Goal: Information Seeking & Learning: Check status

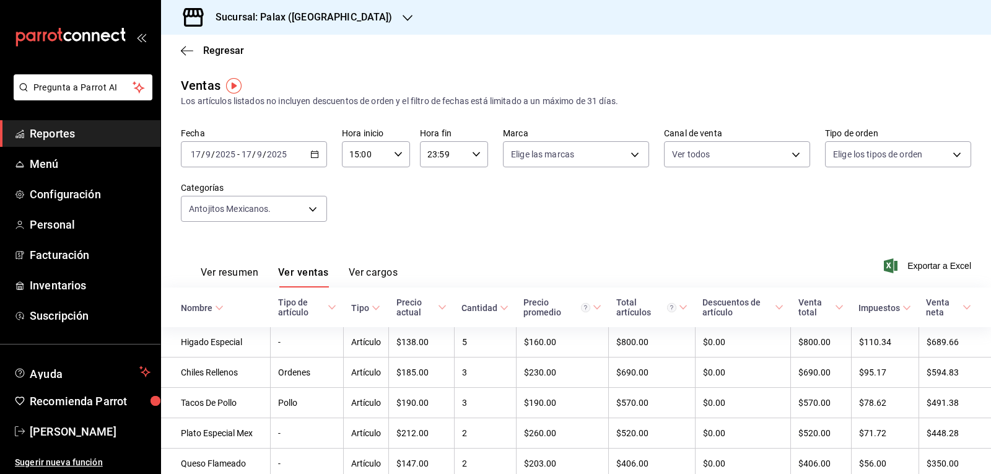
click at [309, 159] on div "[DATE] [DATE] - [DATE] [DATE]" at bounding box center [254, 154] width 146 height 26
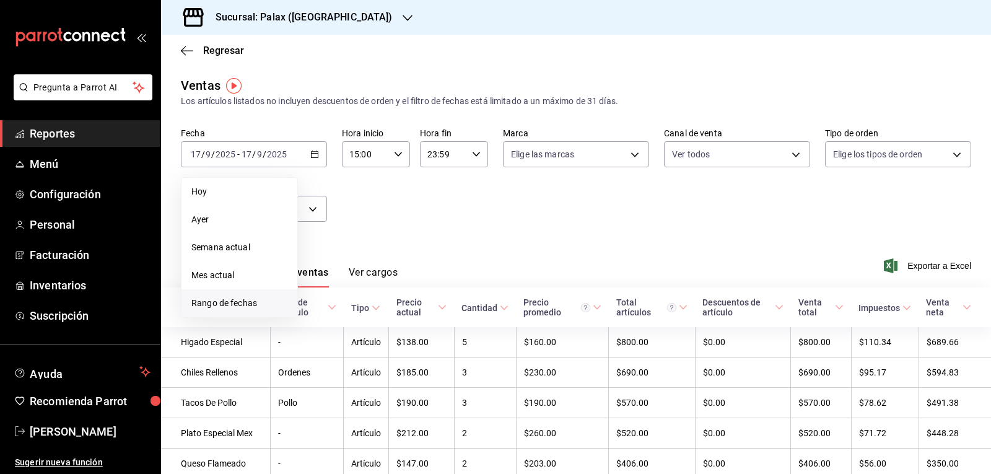
click at [239, 297] on span "Rango de fechas" at bounding box center [239, 303] width 96 height 13
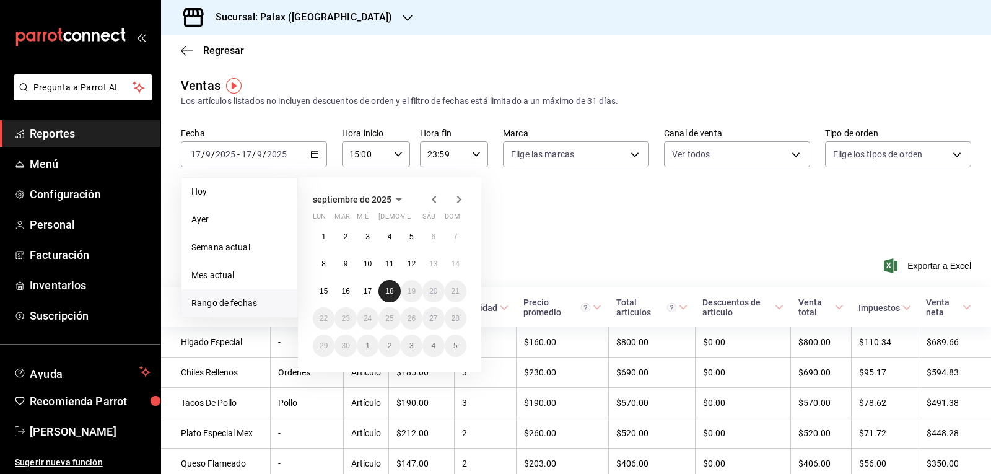
click at [393, 291] on abbr "18" at bounding box center [389, 291] width 8 height 9
click at [377, 292] on button "17" at bounding box center [368, 291] width 22 height 22
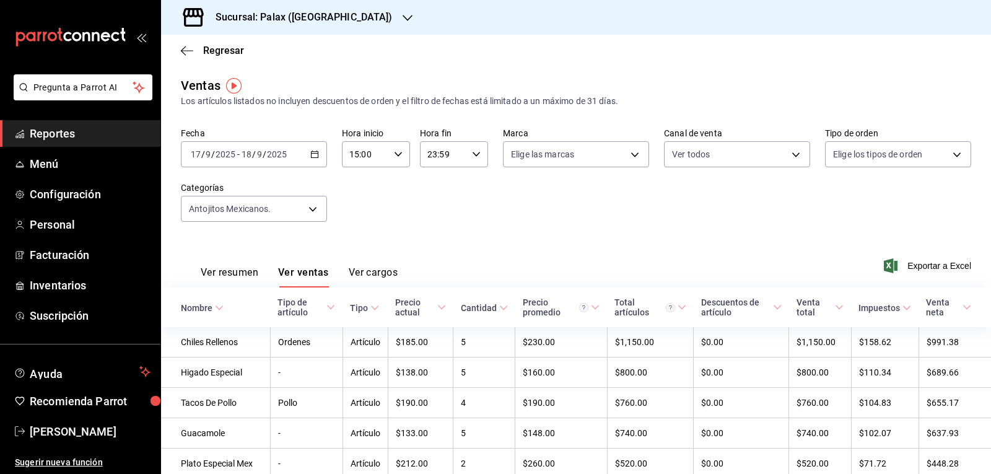
click at [397, 152] on icon "button" at bounding box center [398, 154] width 9 height 9
click at [354, 258] on span "23" at bounding box center [357, 255] width 14 height 10
type input "23:00"
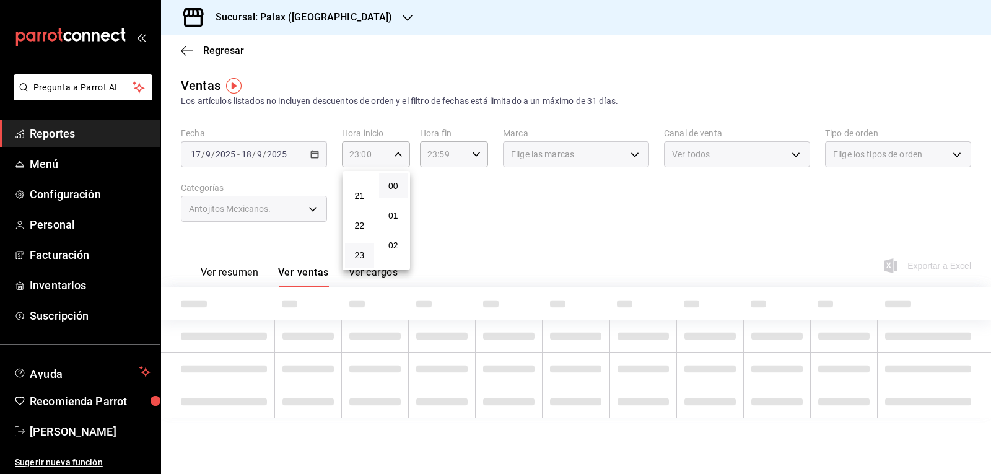
click at [475, 216] on div at bounding box center [495, 237] width 991 height 474
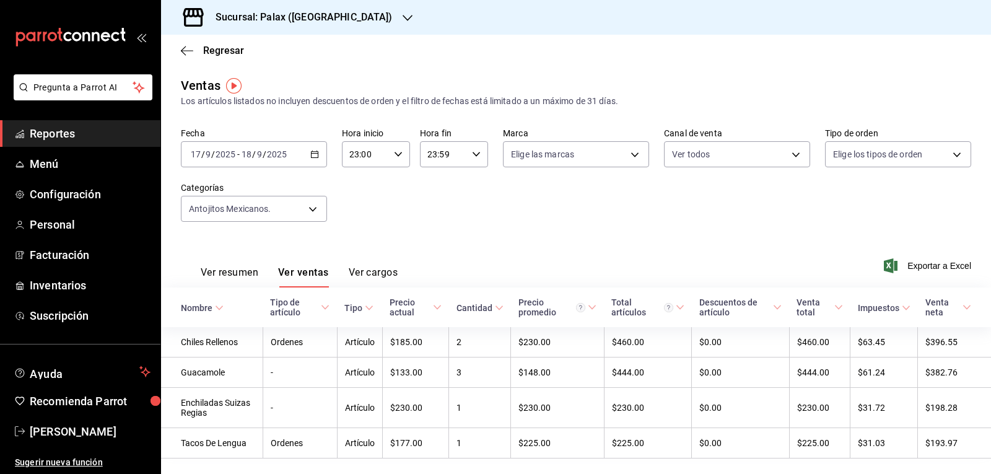
scroll to position [29, 0]
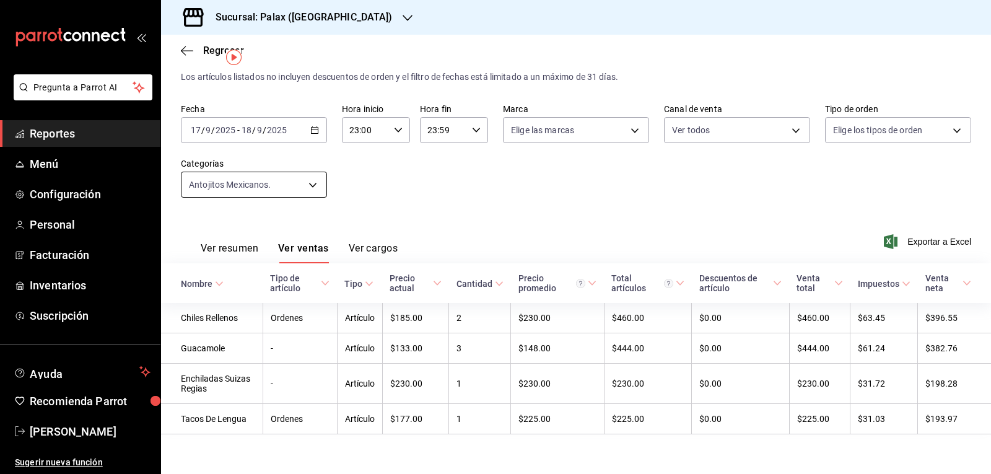
click at [309, 183] on body "Pregunta a Parrot AI Reportes Menú Configuración Personal Facturación Inventari…" at bounding box center [495, 237] width 991 height 474
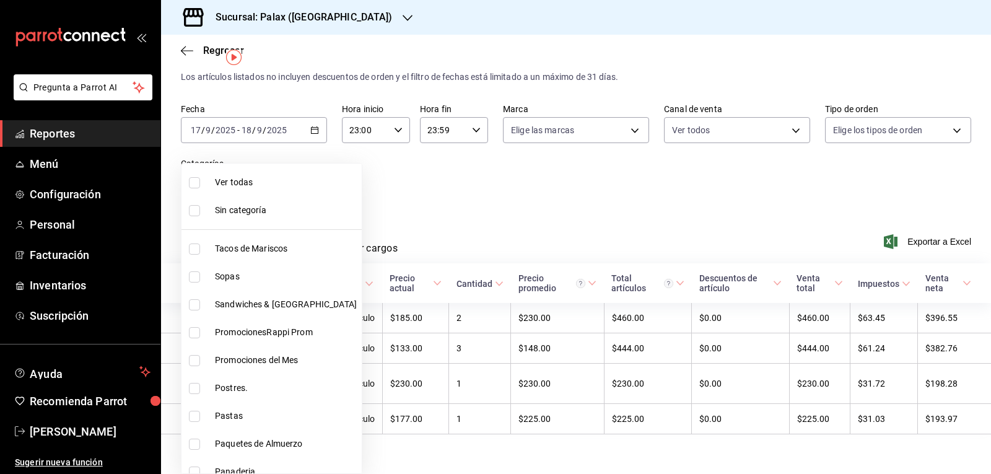
click at [256, 190] on li "Ver todas" at bounding box center [272, 183] width 180 height 28
type input "7fa229bc-c9d3-4dba-9758-ee0117d8b32c,874e04fd-13f0-4277-bc95-ee84bfec7f9b,7d801…"
checkbox input "true"
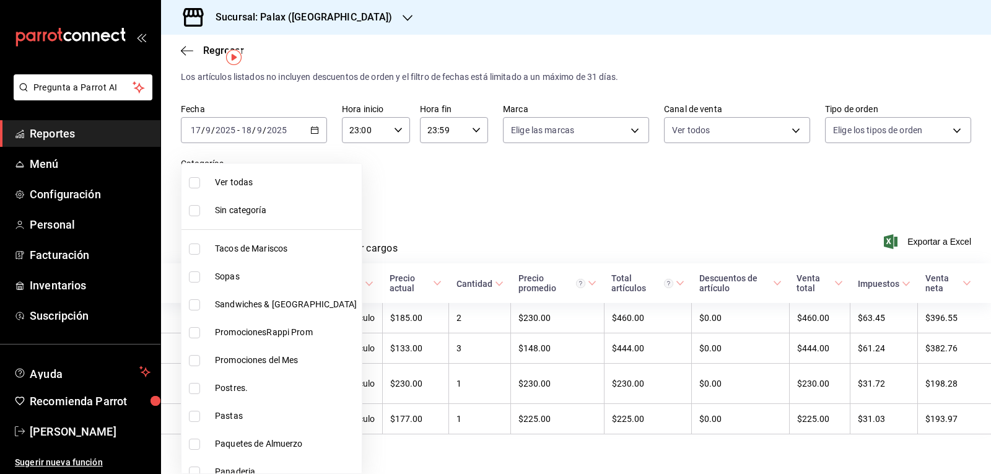
checkbox input "true"
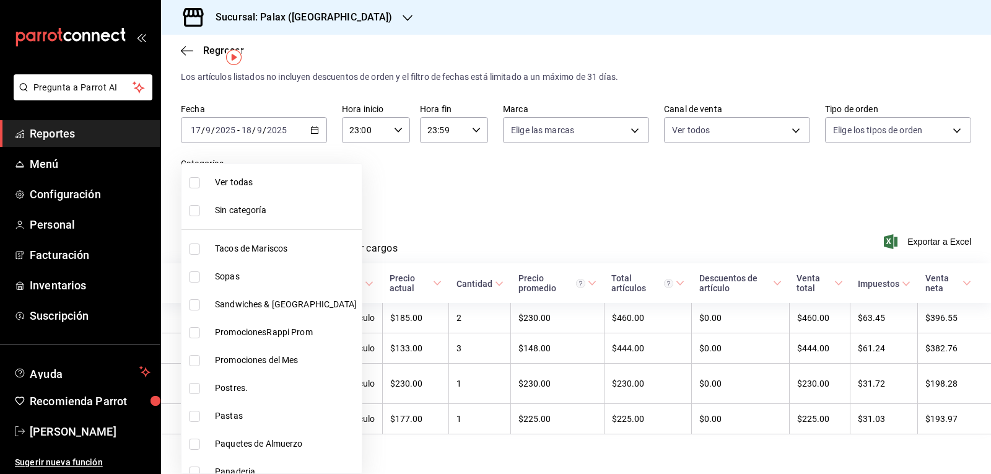
checkbox input "true"
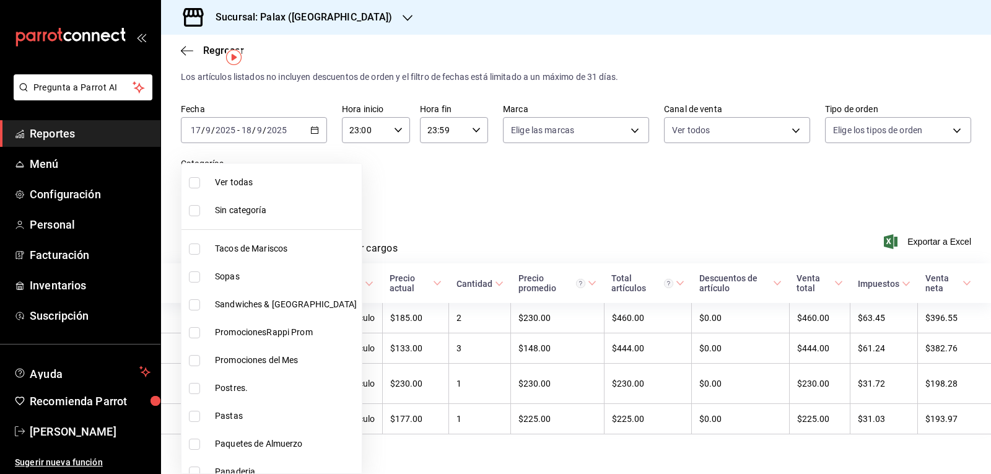
checkbox input "true"
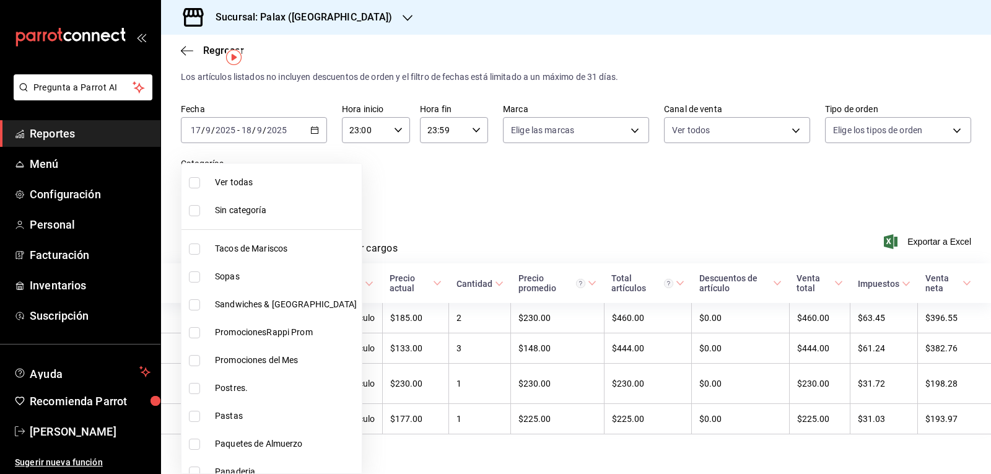
checkbox input "true"
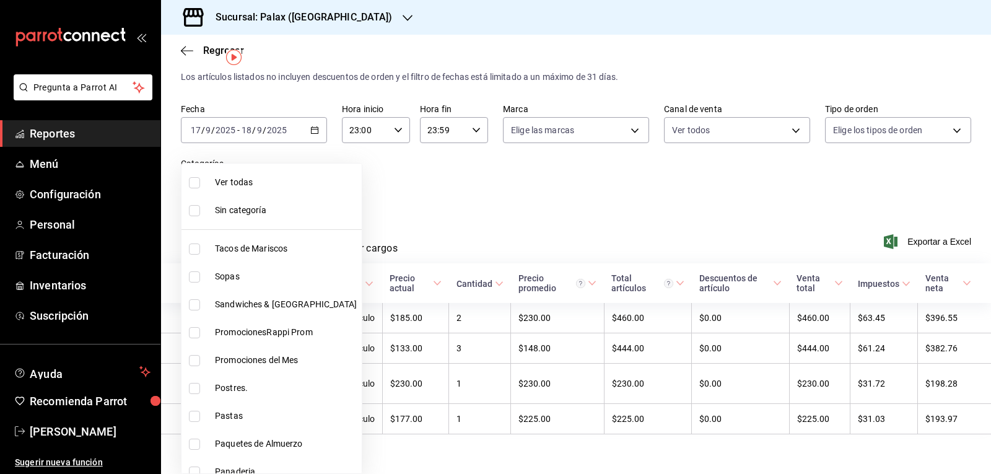
checkbox input "true"
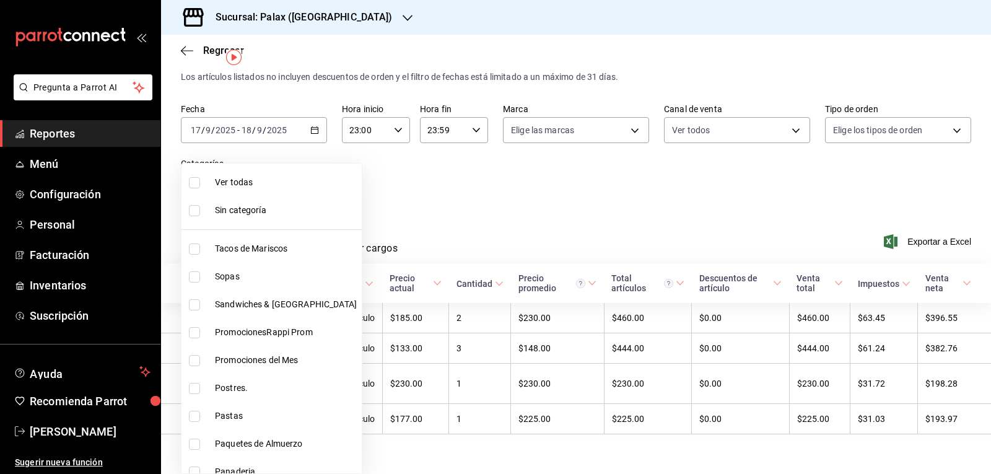
checkbox input "true"
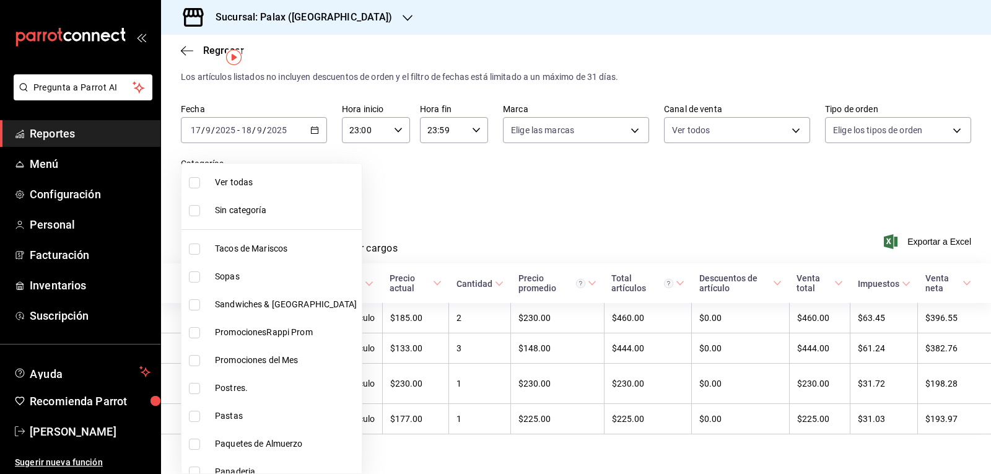
checkbox input "true"
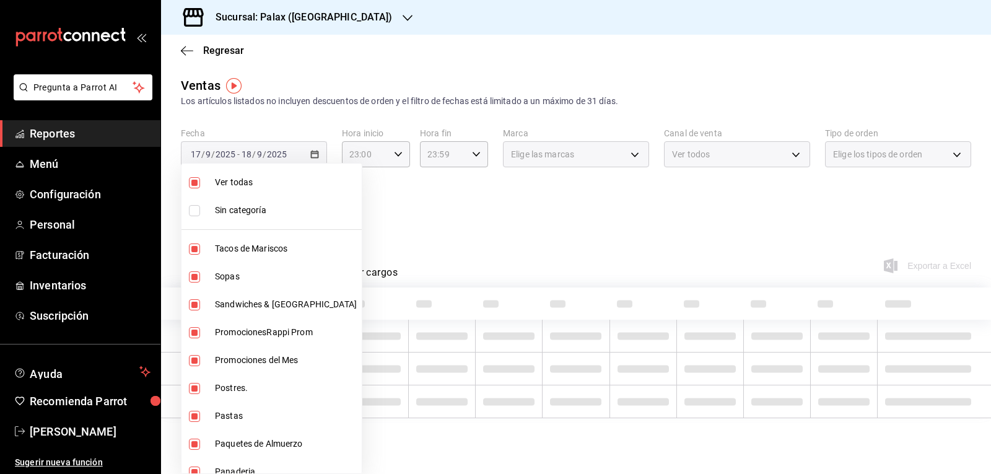
click at [256, 190] on li "Ver todas" at bounding box center [272, 183] width 180 height 28
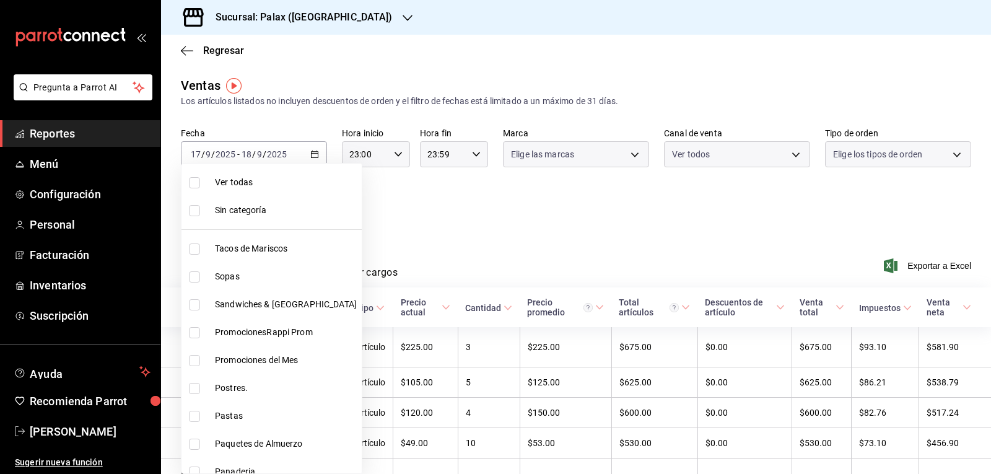
checkbox input "false"
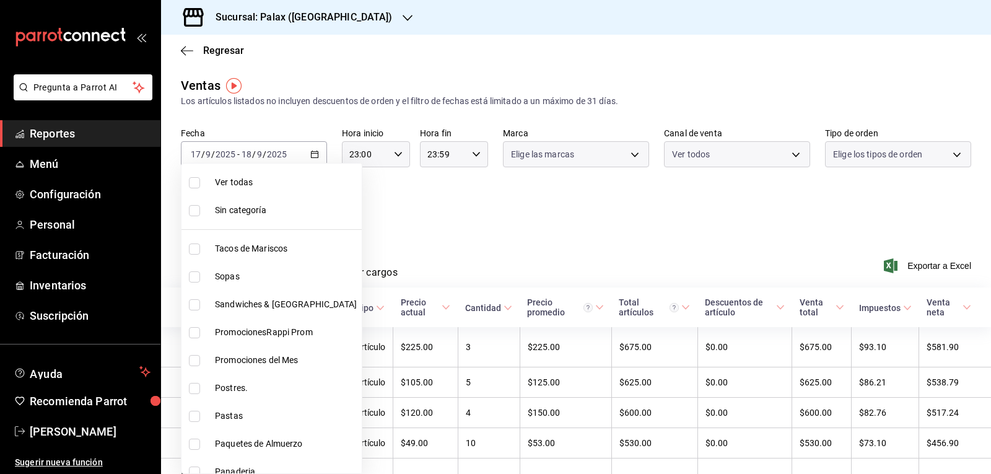
checkbox input "false"
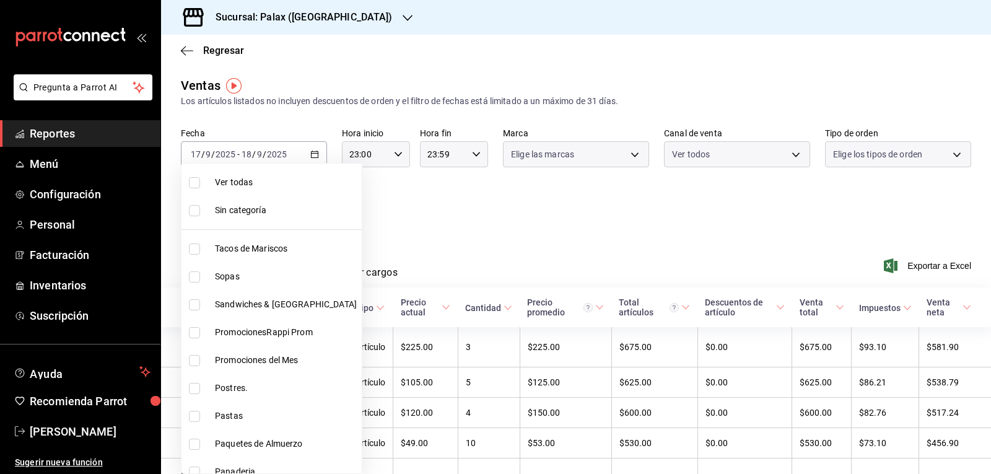
checkbox input "false"
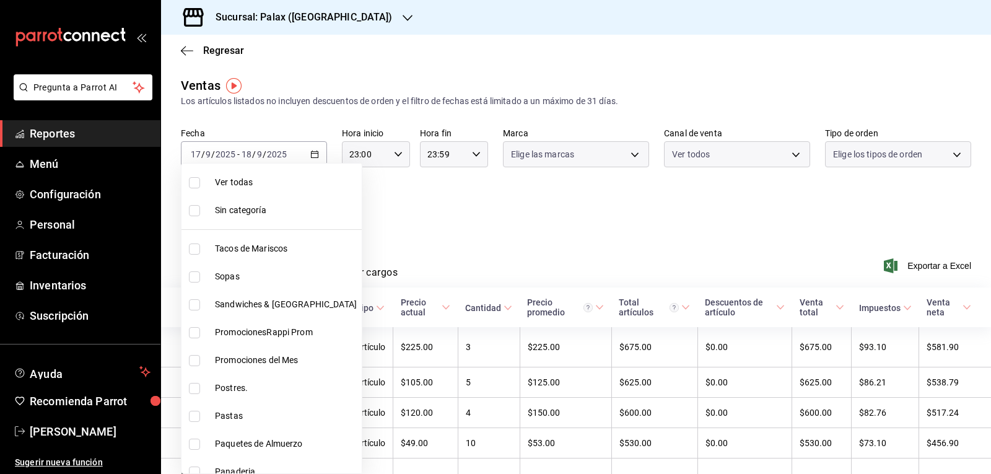
checkbox input "false"
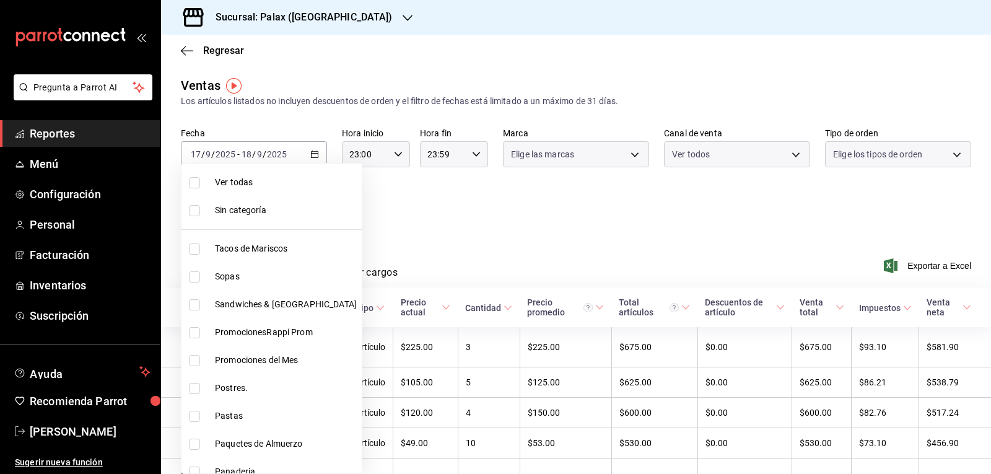
checkbox input "false"
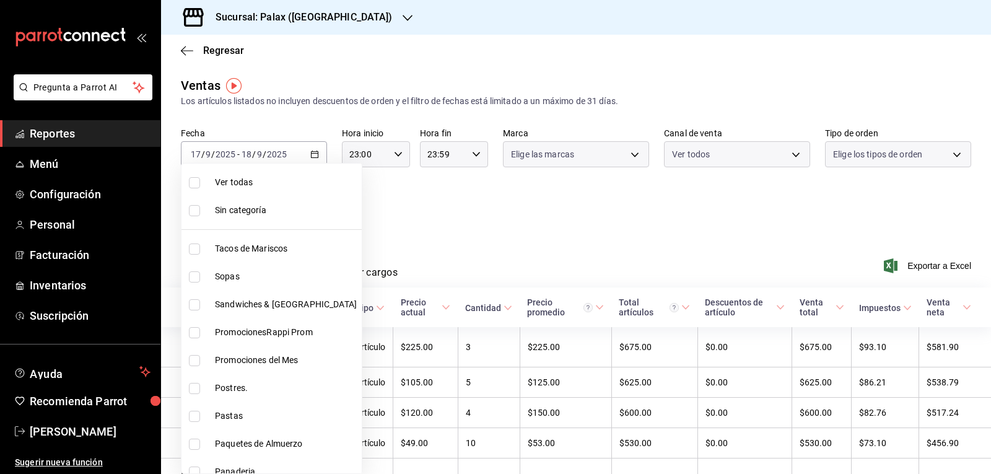
checkbox input "false"
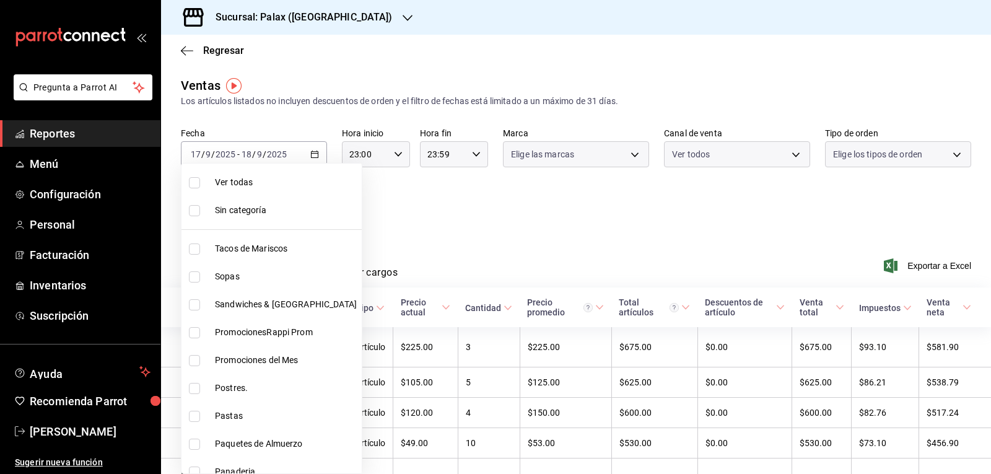
checkbox input "false"
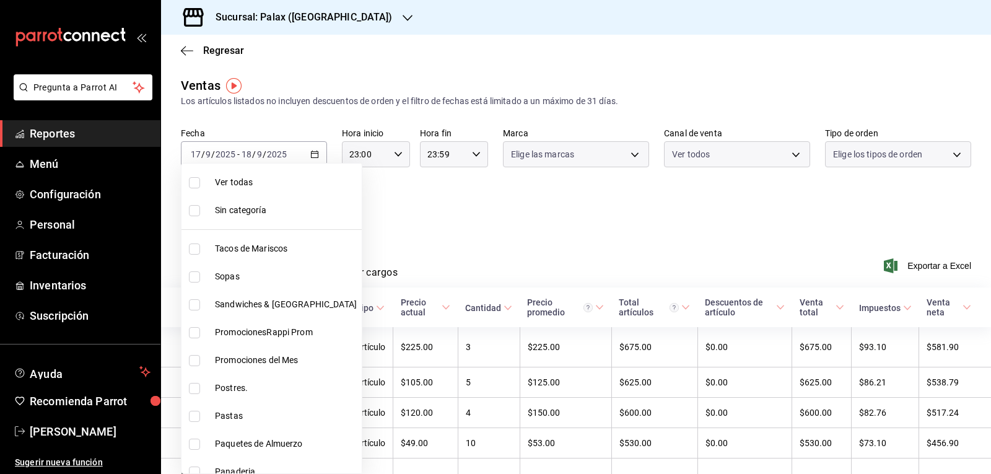
checkbox input "false"
click at [233, 386] on span "Postres." at bounding box center [286, 388] width 142 height 13
type input "5f074bd3-619d-4e10-94fa-620713841d38"
checkbox input "true"
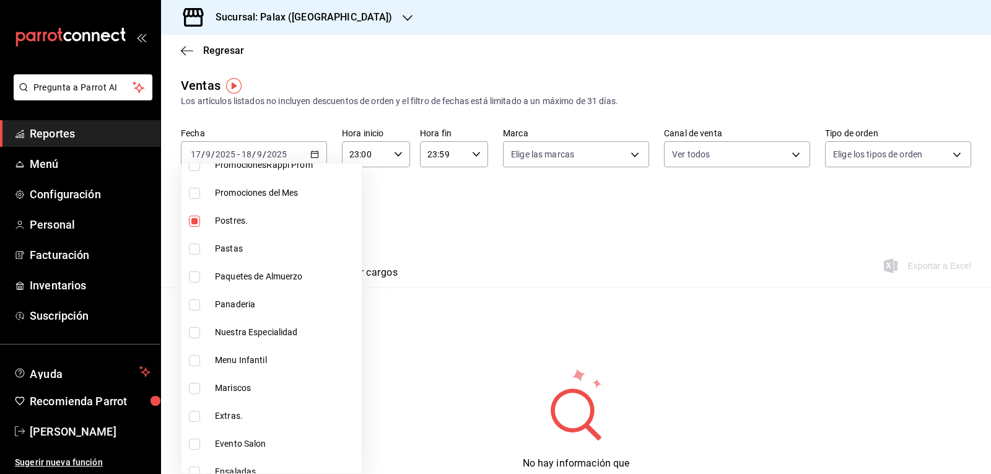
scroll to position [186, 0]
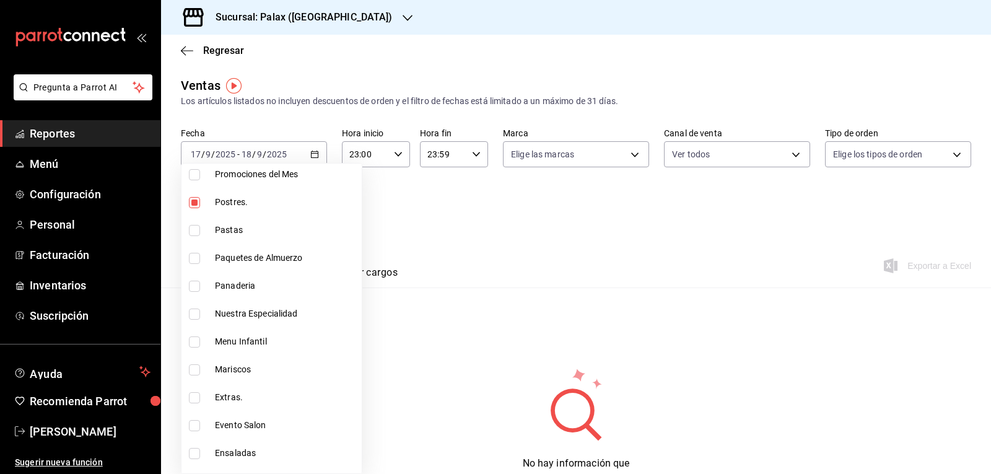
click at [241, 283] on span "Panaderia" at bounding box center [286, 285] width 142 height 13
type input "5f074bd3-619d-4e10-94fa-620713841d38,90d14028-a2c9-4fb8-b762-41d9ea373592"
checkbox input "true"
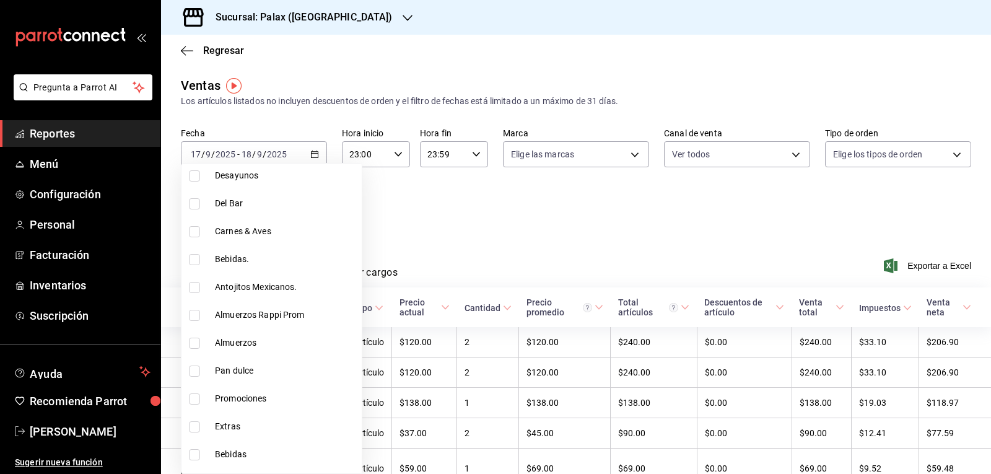
scroll to position [496, 0]
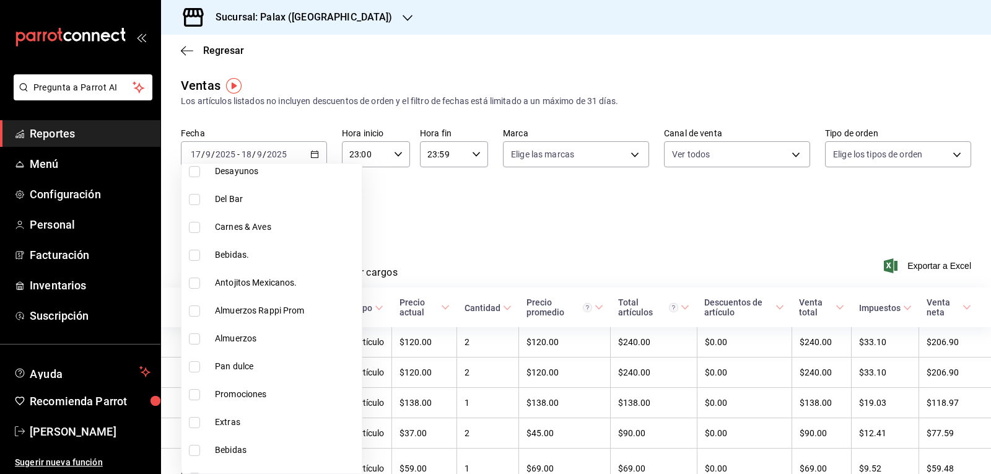
click at [255, 367] on span "Pan dulce" at bounding box center [286, 366] width 142 height 13
type input "5f074bd3-619d-4e10-94fa-620713841d38,90d14028-a2c9-4fb8-b762-41d9ea373592,a0032…"
checkbox input "true"
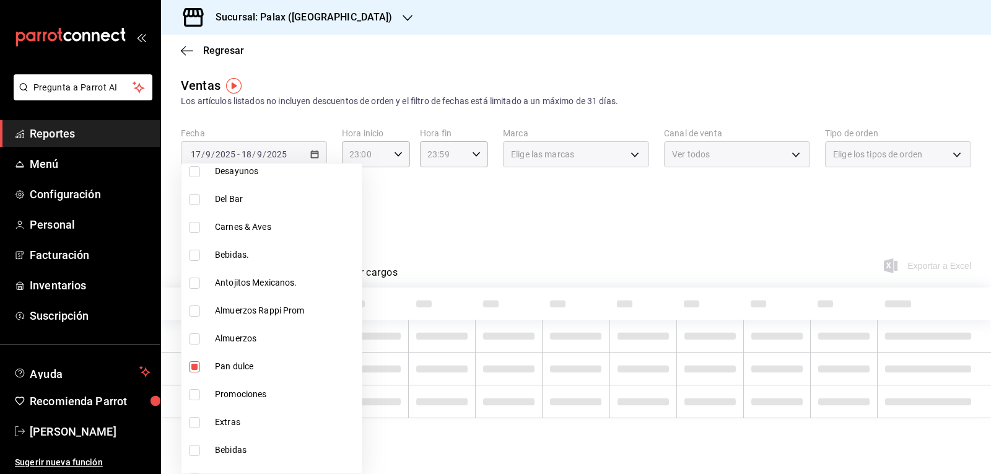
scroll to position [620, 0]
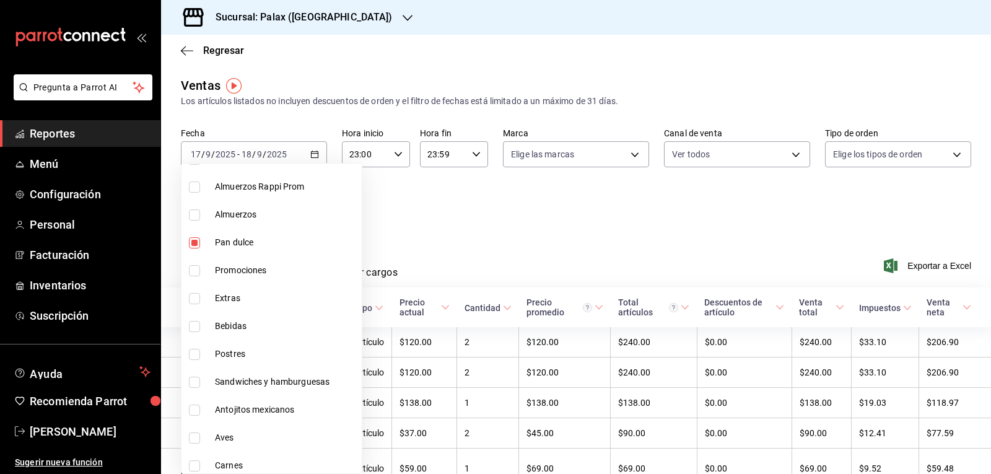
click at [242, 360] on span "Postres" at bounding box center [286, 354] width 142 height 13
type input "5f074bd3-619d-4e10-94fa-620713841d38,90d14028-a2c9-4fb8-b762-41d9ea373592,a0032…"
checkbox input "true"
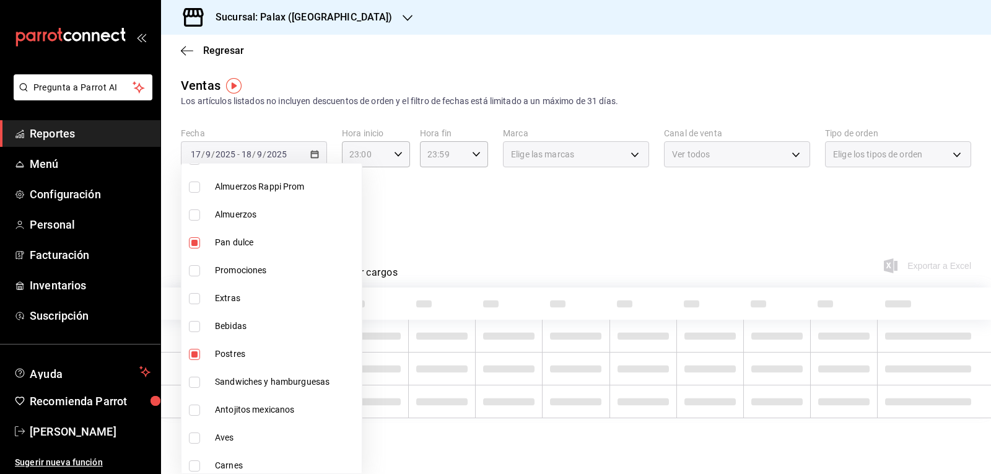
click at [460, 246] on div at bounding box center [495, 237] width 991 height 474
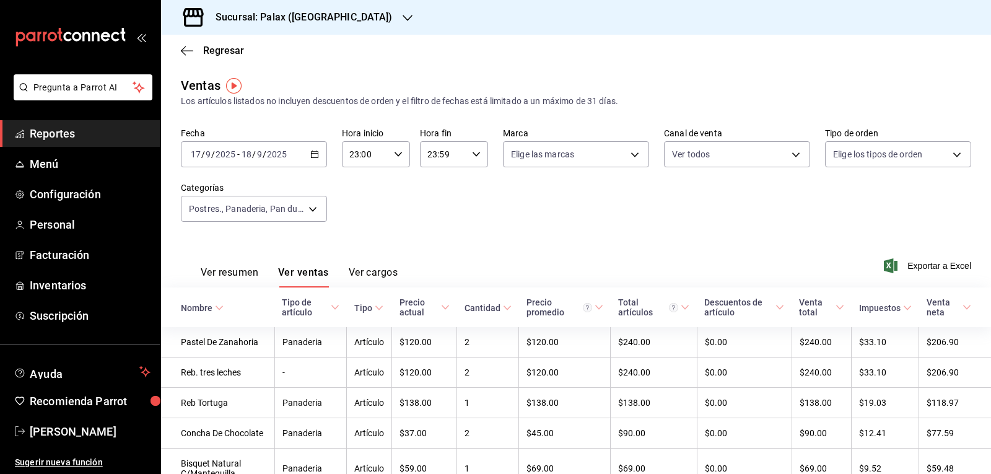
click at [211, 303] on div "Nombre" at bounding box center [197, 308] width 32 height 10
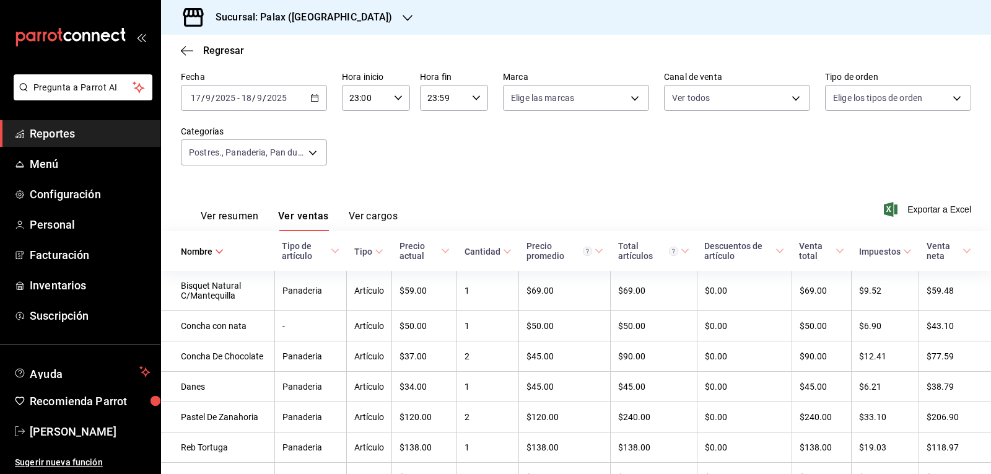
scroll to position [121, 0]
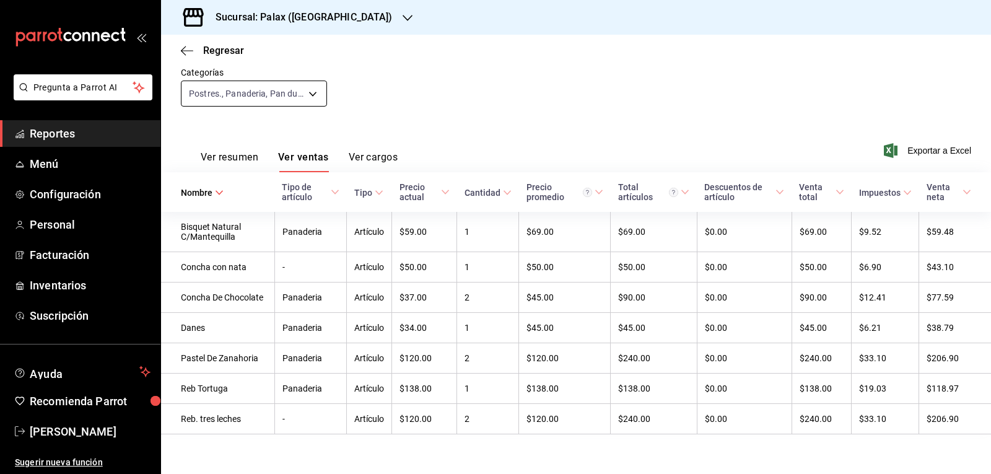
click at [316, 94] on body "Pregunta a Parrot AI Reportes Menú Configuración Personal Facturación Inventari…" at bounding box center [495, 237] width 991 height 474
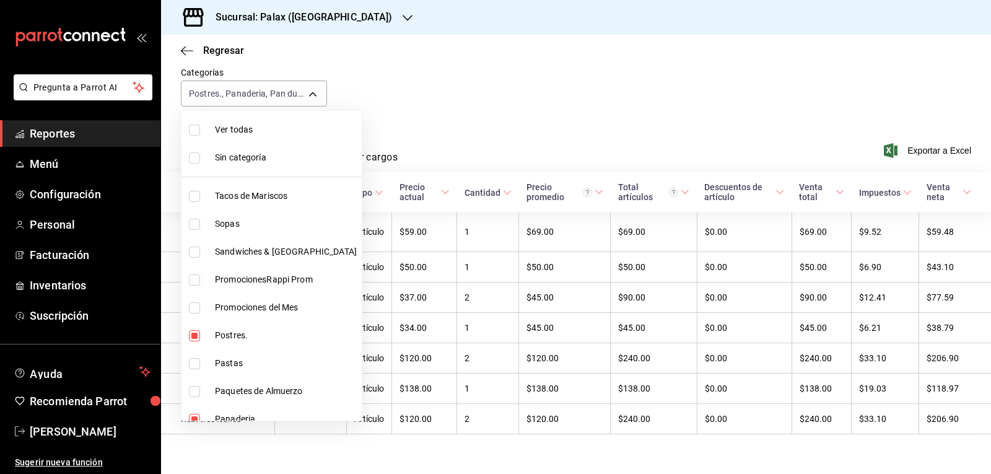
click at [244, 128] on span "Ver todas" at bounding box center [286, 129] width 142 height 13
type input "7fa229bc-c9d3-4dba-9758-ee0117d8b32c,874e04fd-13f0-4277-bc95-ee84bfec7f9b,7d801…"
checkbox input "true"
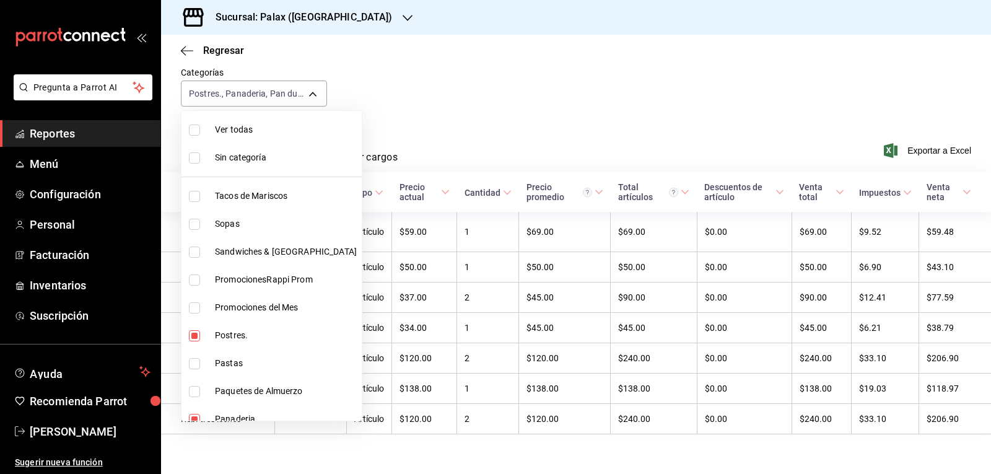
checkbox input "true"
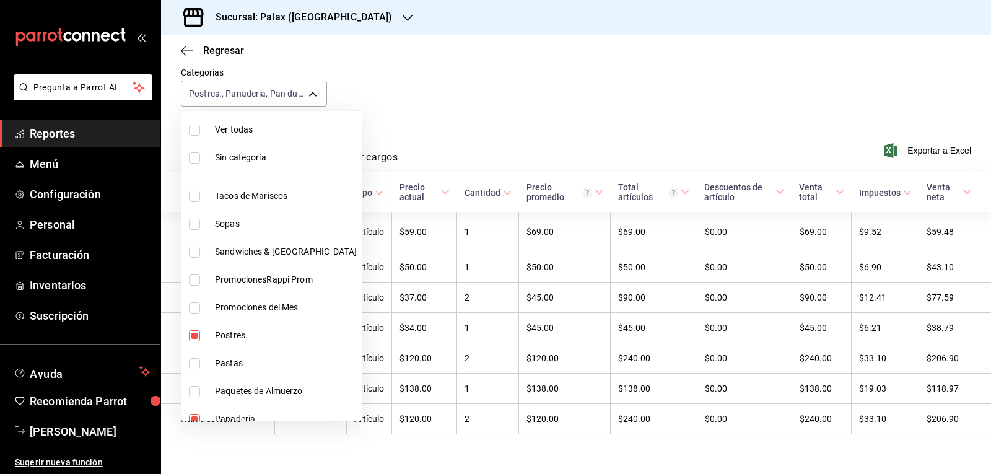
checkbox input "true"
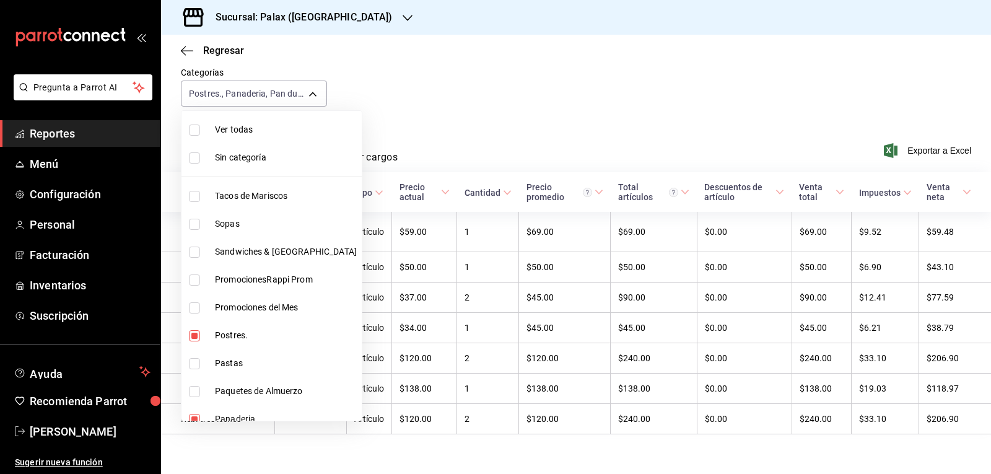
checkbox input "true"
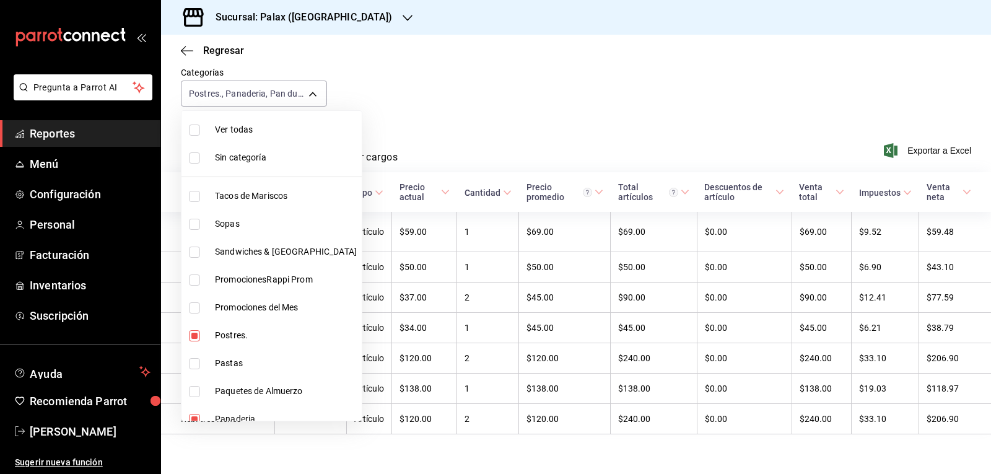
checkbox input "true"
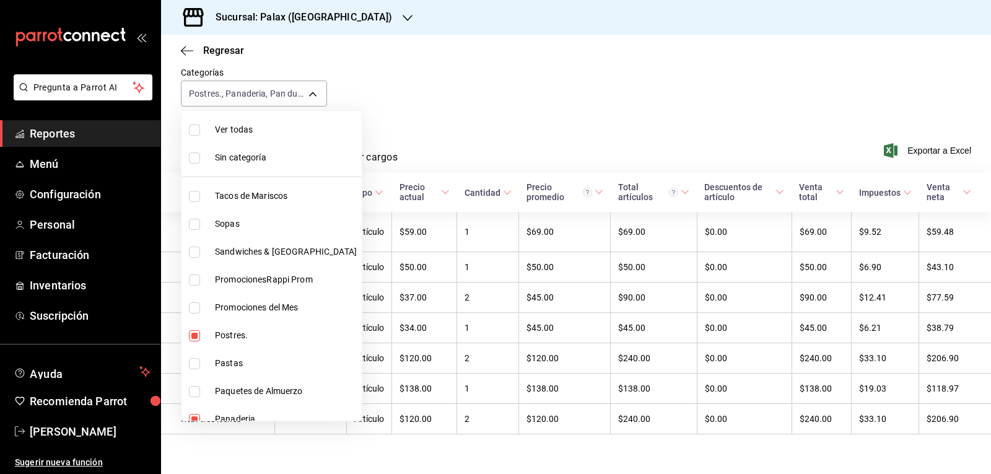
checkbox input "true"
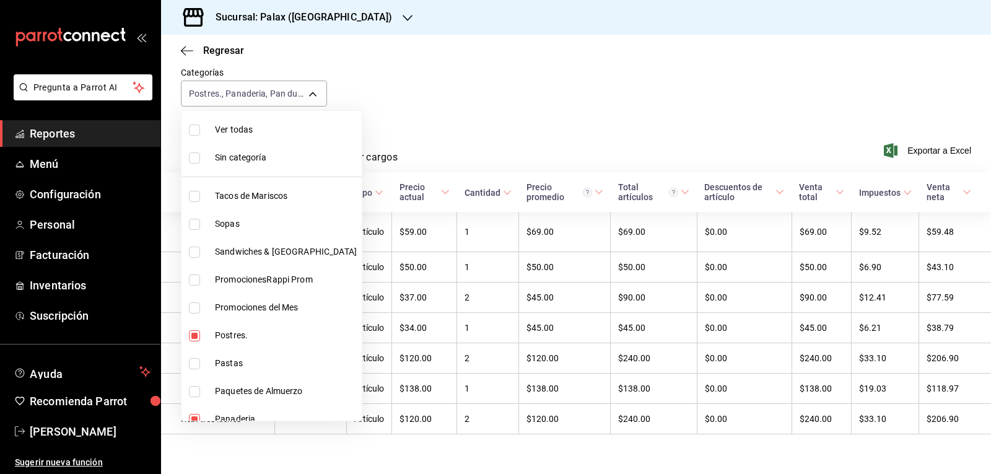
checkbox input "true"
click at [244, 128] on div at bounding box center [495, 237] width 991 height 474
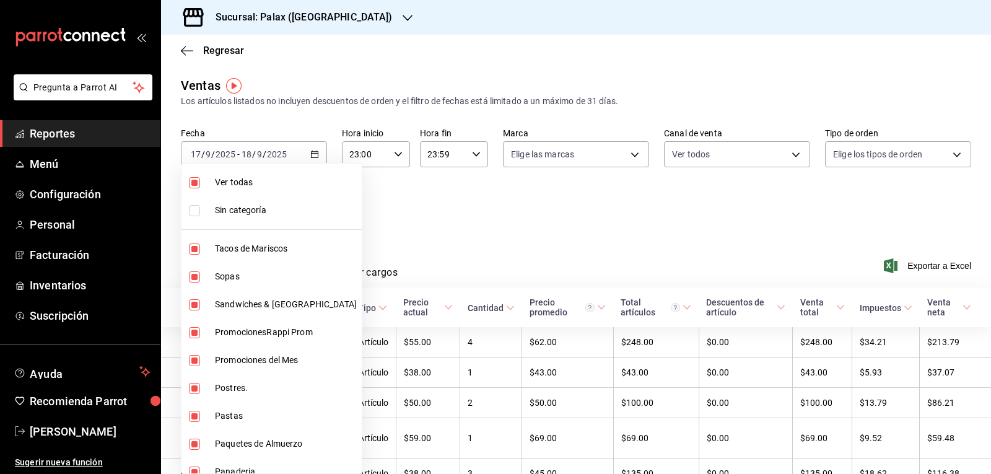
click at [299, 204] on body "Pregunta a Parrot AI Reportes Menú Configuración Personal Facturación Inventari…" at bounding box center [495, 237] width 991 height 474
click at [252, 183] on span "Ver todas" at bounding box center [286, 182] width 142 height 13
checkbox input "false"
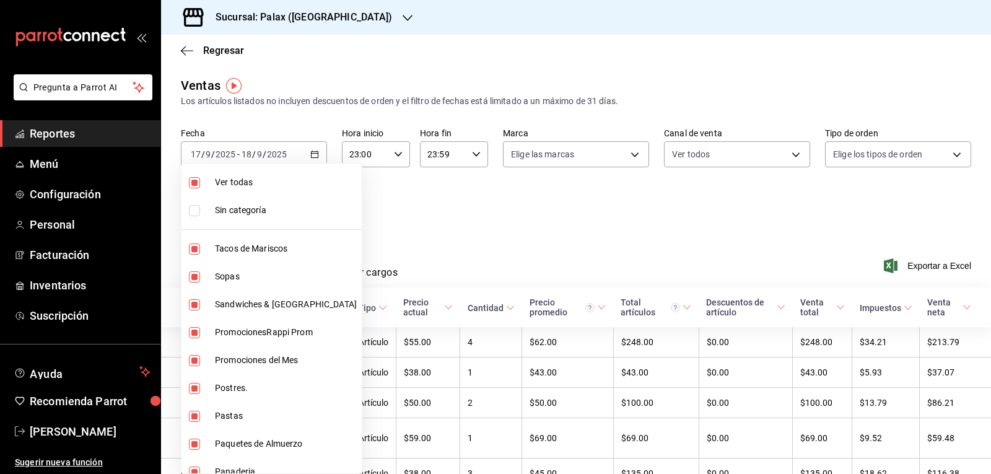
checkbox input "false"
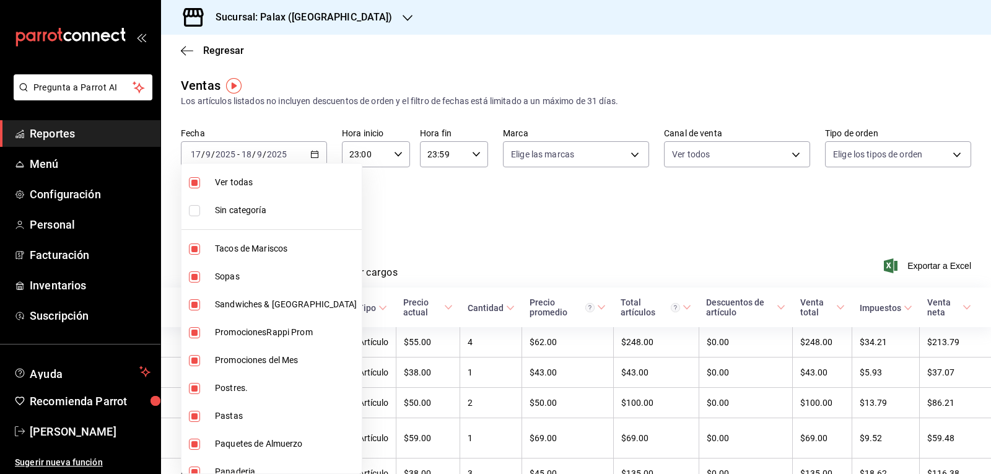
checkbox input "false"
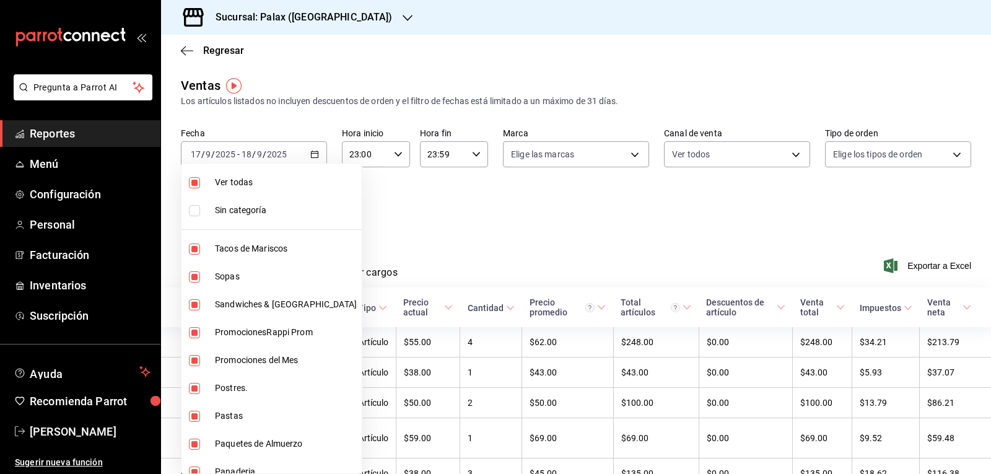
checkbox input "false"
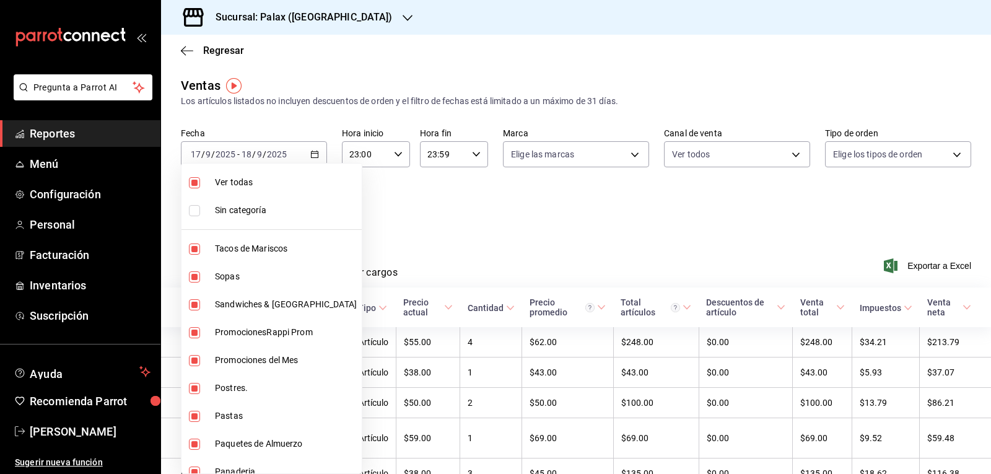
checkbox input "false"
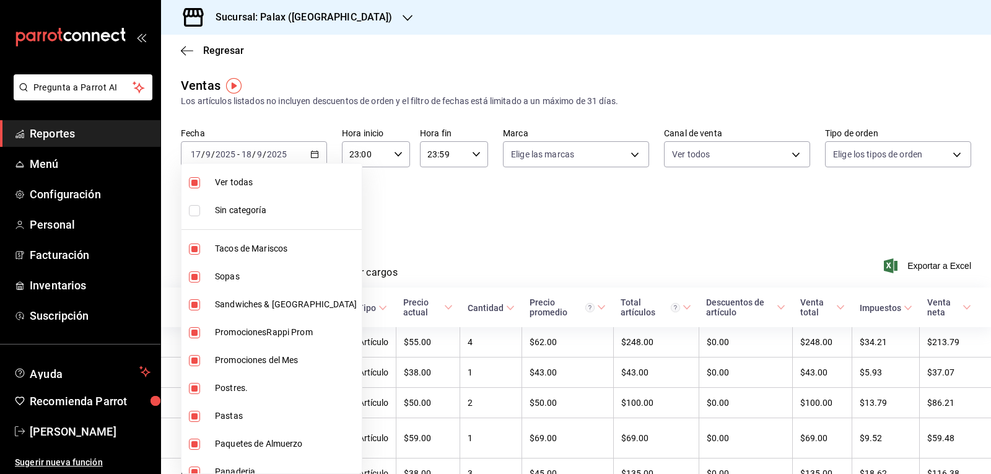
checkbox input "false"
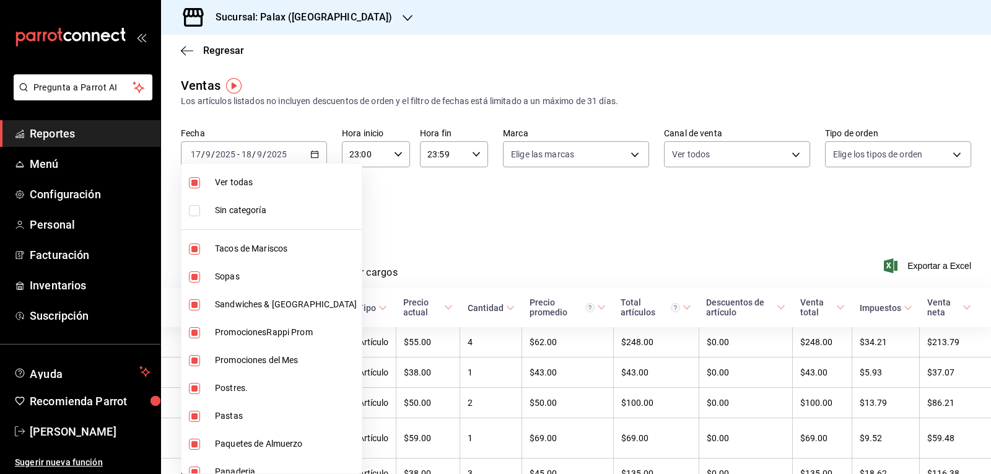
checkbox input "false"
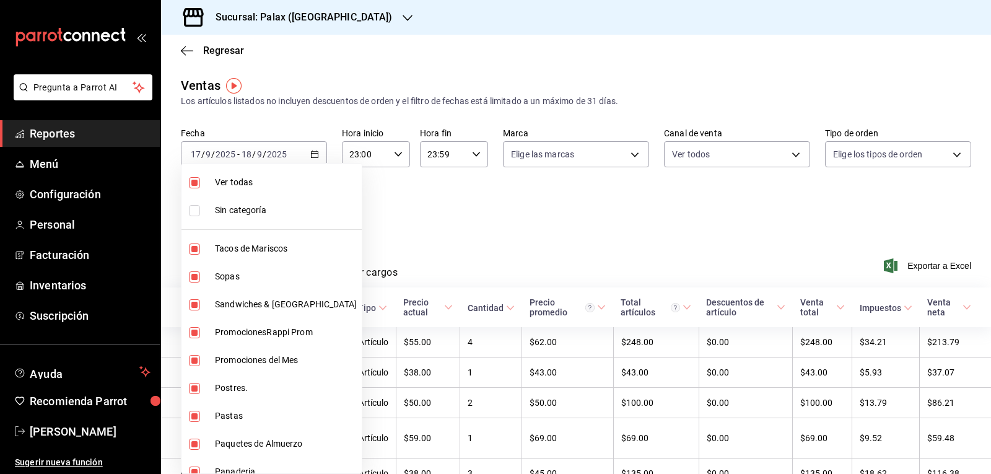
checkbox input "false"
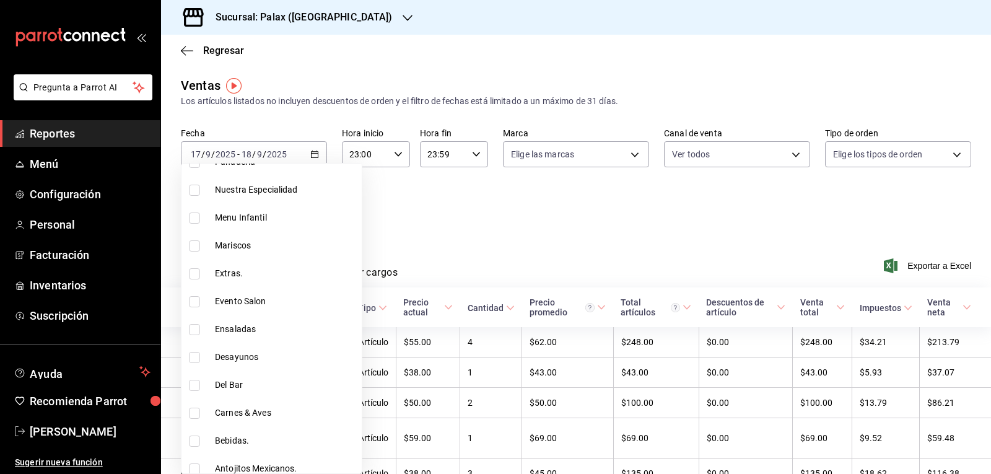
scroll to position [372, 0]
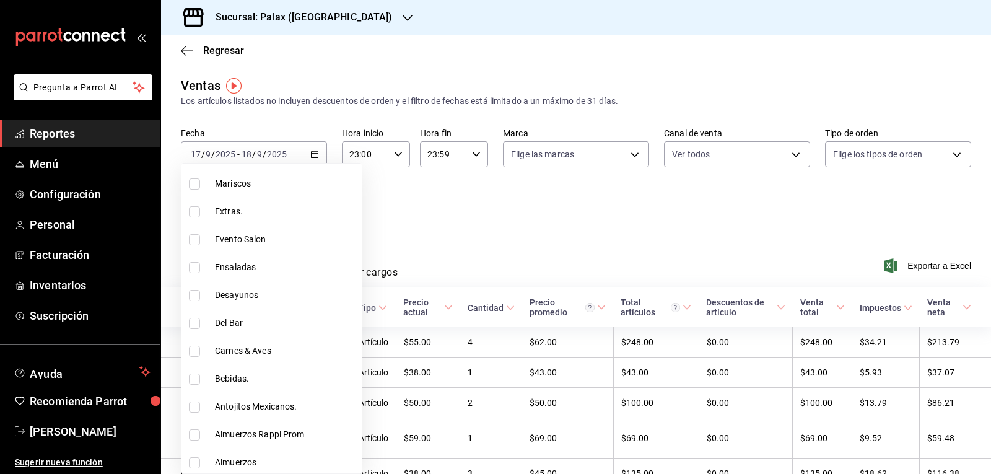
click at [228, 327] on span "Del Bar" at bounding box center [286, 323] width 142 height 13
type input "e5fa14e2-c7bb-4afd-b0cf-6d1a2447c4a1"
checkbox input "true"
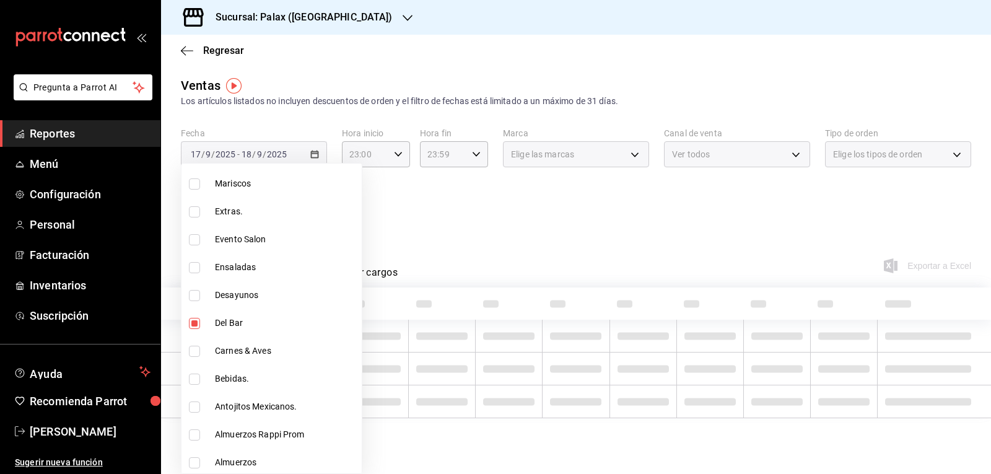
click at [235, 372] on li "Bebidas." at bounding box center [272, 379] width 180 height 28
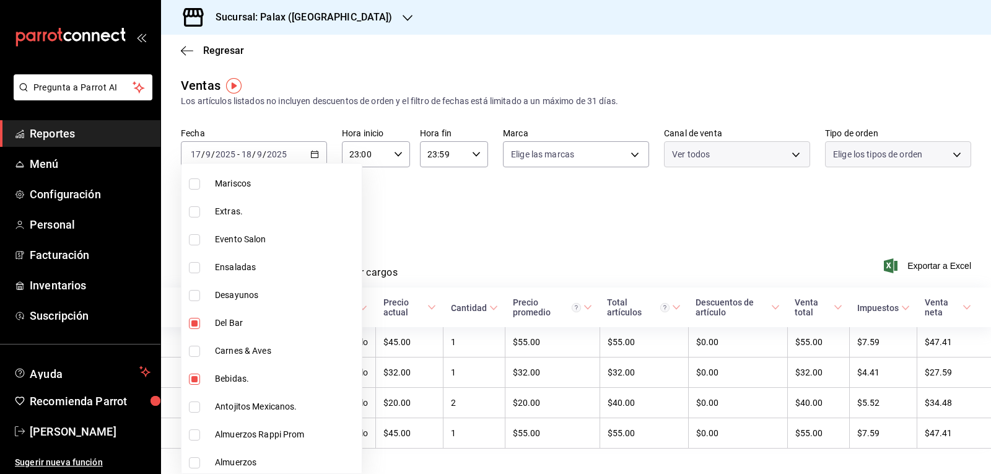
type input "e5fa14e2-c7bb-4afd-b0cf-6d1a2447c4a1,4b82141e-e12f-4992-9202-ab169af21a46"
checkbox input "true"
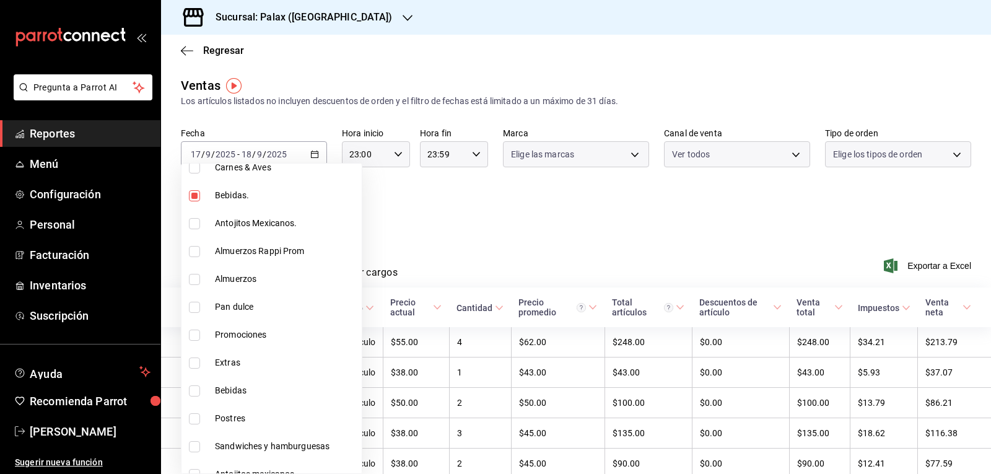
scroll to position [558, 0]
click at [240, 390] on span "Bebidas" at bounding box center [286, 388] width 142 height 13
type input "e5fa14e2-c7bb-4afd-b0cf-6d1a2447c4a1,4b82141e-e12f-4992-9202-ab169af21a46,298ad…"
checkbox input "true"
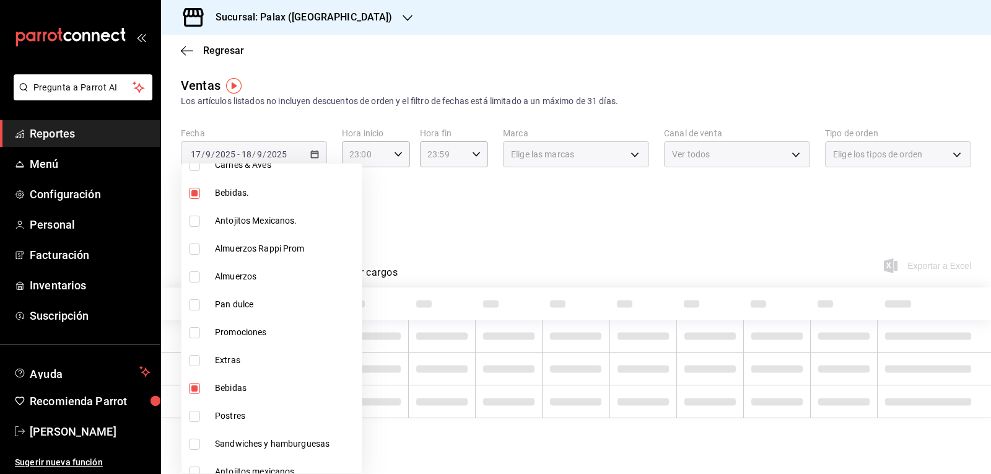
click at [470, 270] on div at bounding box center [495, 237] width 991 height 474
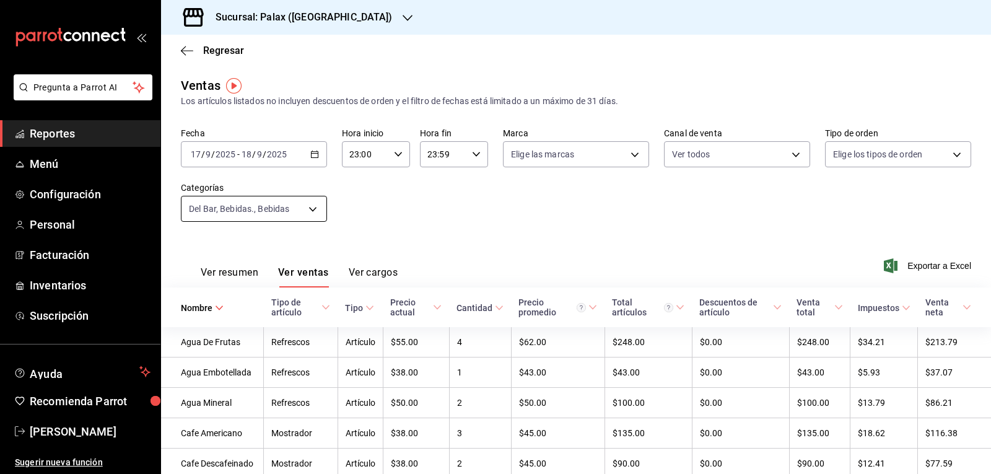
click at [317, 208] on body "Pregunta a Parrot AI Reportes Menú Configuración Personal Facturación Inventari…" at bounding box center [495, 237] width 991 height 474
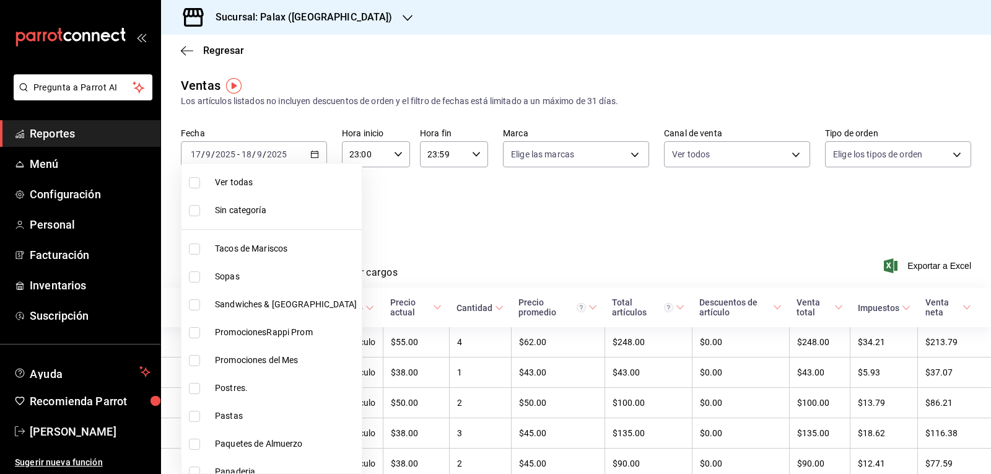
click at [242, 188] on span "Ver todas" at bounding box center [286, 182] width 142 height 13
type input "7fa229bc-c9d3-4dba-9758-ee0117d8b32c,874e04fd-13f0-4277-bc95-ee84bfec7f9b,7d801…"
checkbox input "true"
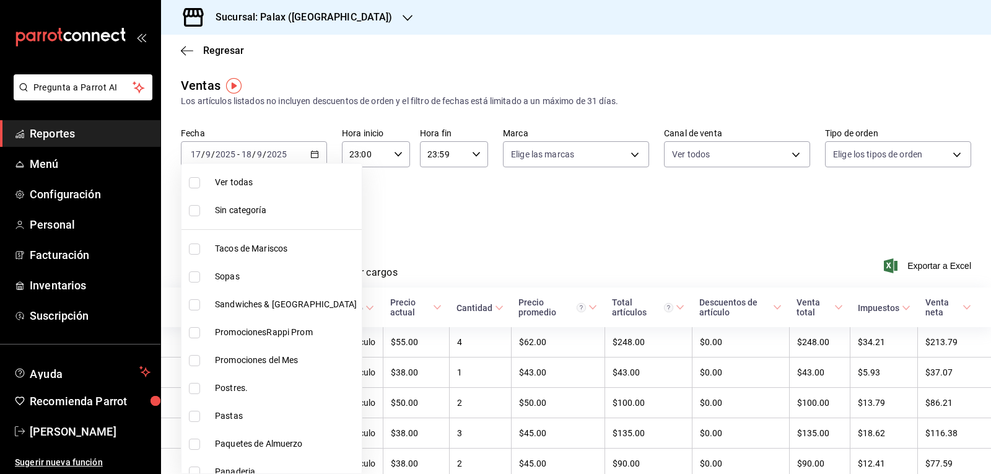
checkbox input "true"
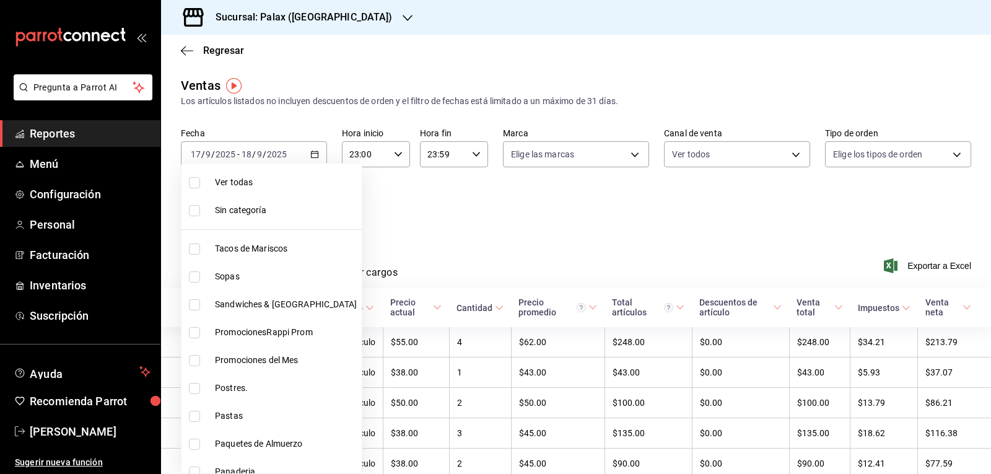
checkbox input "true"
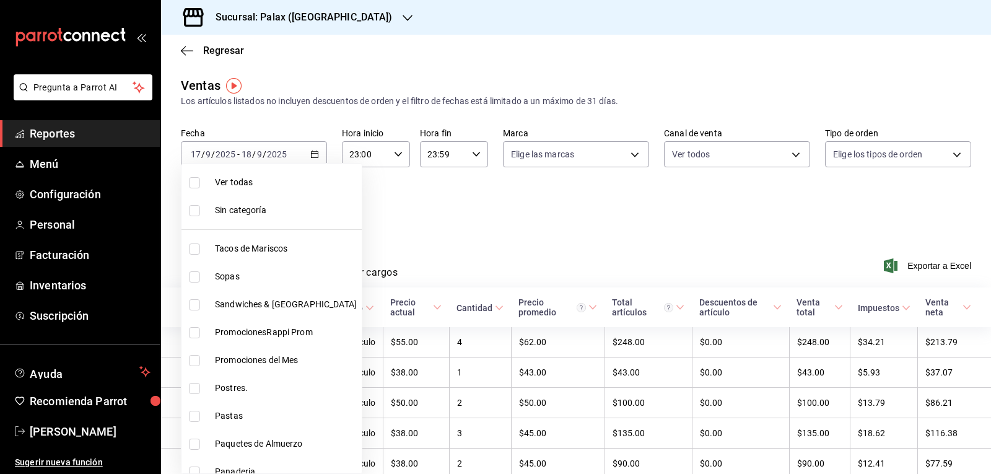
checkbox input "true"
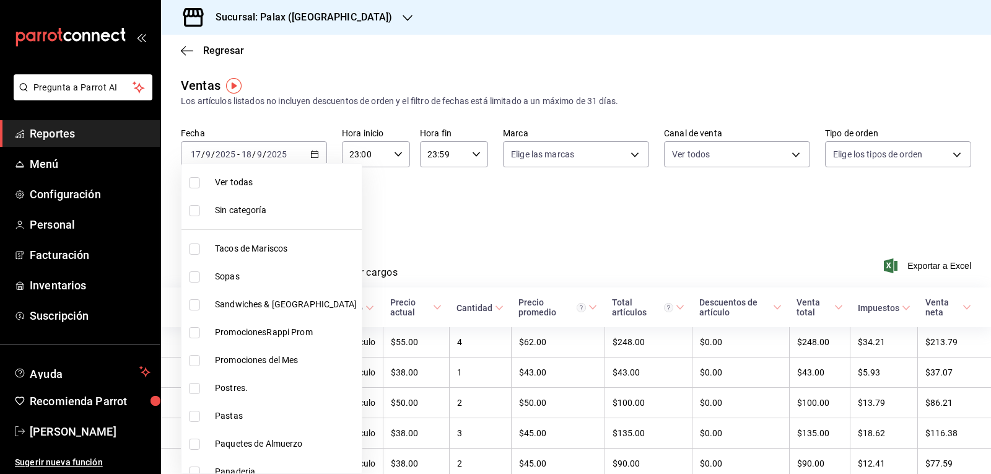
checkbox input "true"
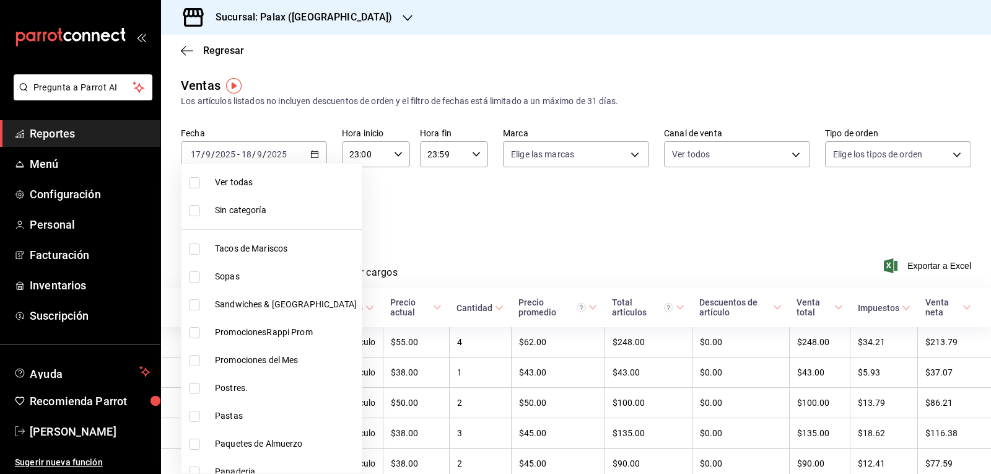
checkbox input "true"
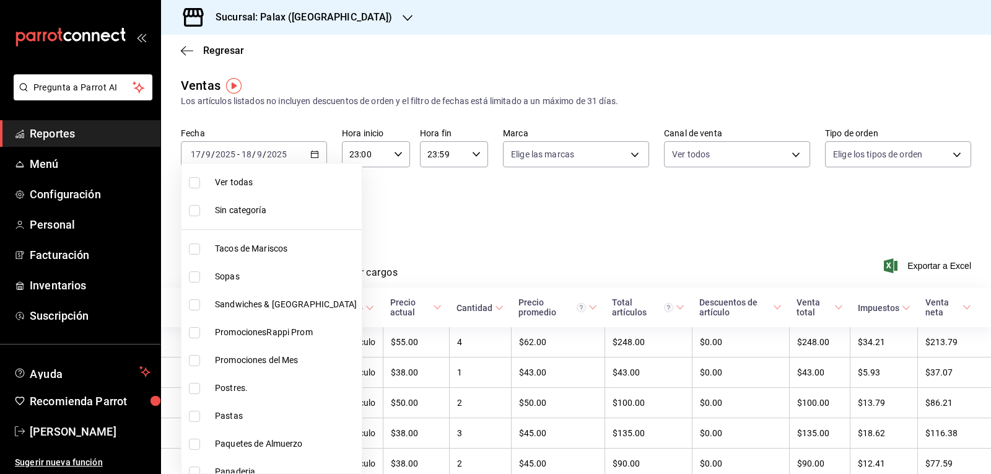
checkbox input "true"
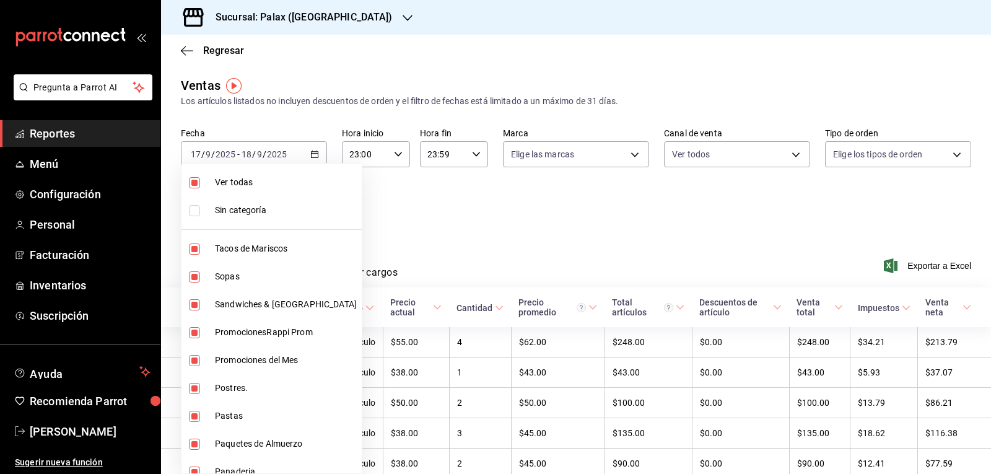
click at [463, 235] on div at bounding box center [495, 237] width 991 height 474
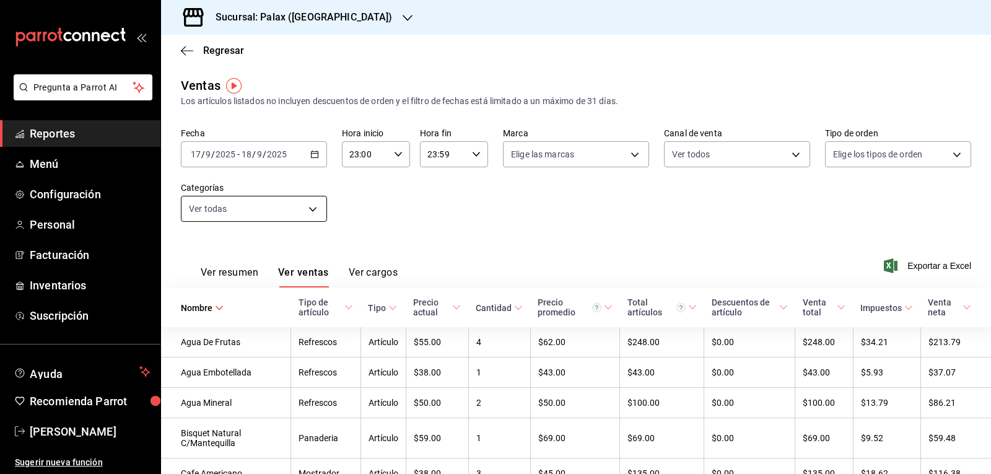
click at [299, 209] on body "Pregunta a Parrot AI Reportes Menú Configuración Personal Facturación Inventari…" at bounding box center [495, 237] width 991 height 474
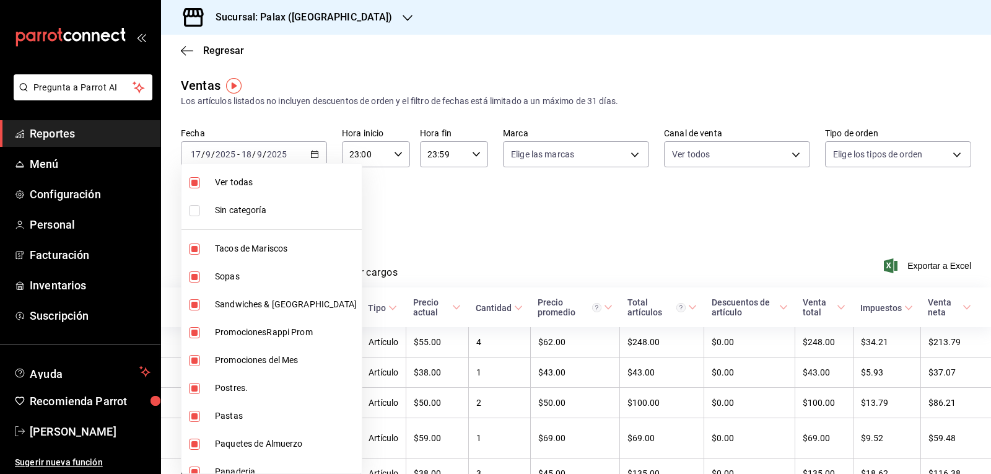
click at [240, 183] on span "Ver todas" at bounding box center [286, 182] width 142 height 13
click at [434, 226] on div at bounding box center [495, 237] width 991 height 474
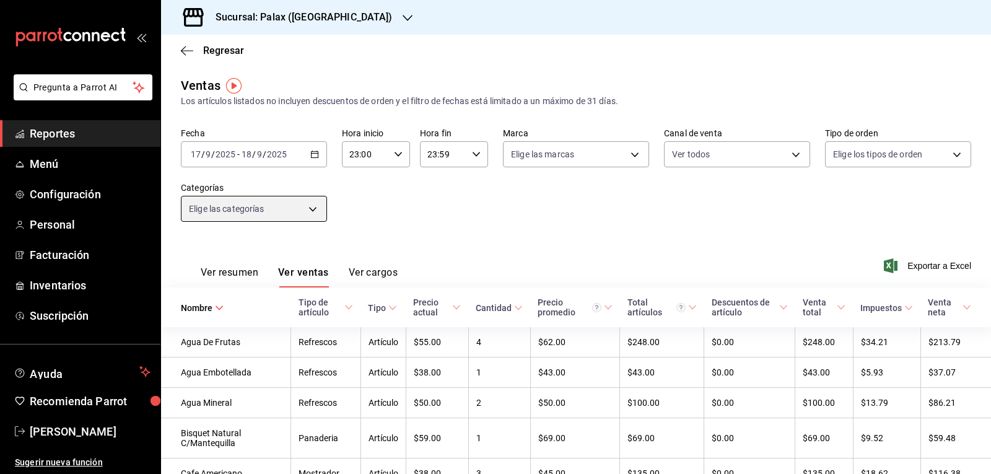
checkbox input "false"
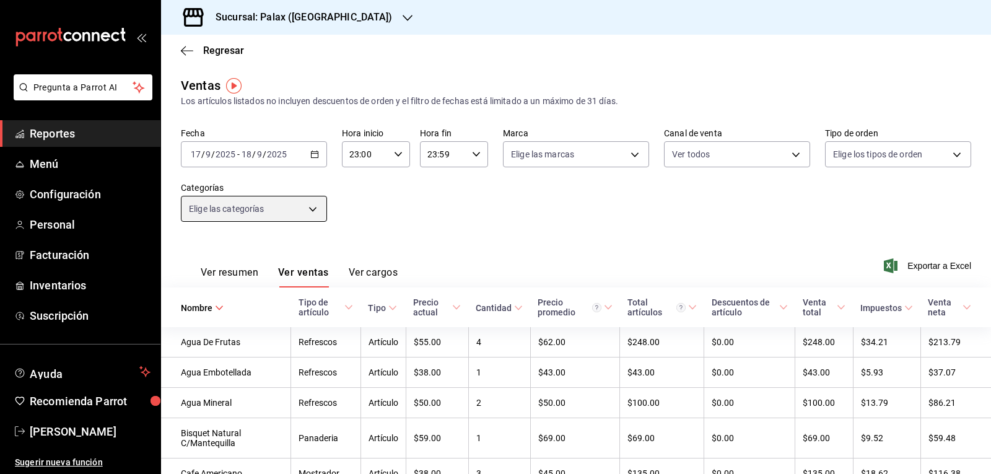
checkbox input "false"
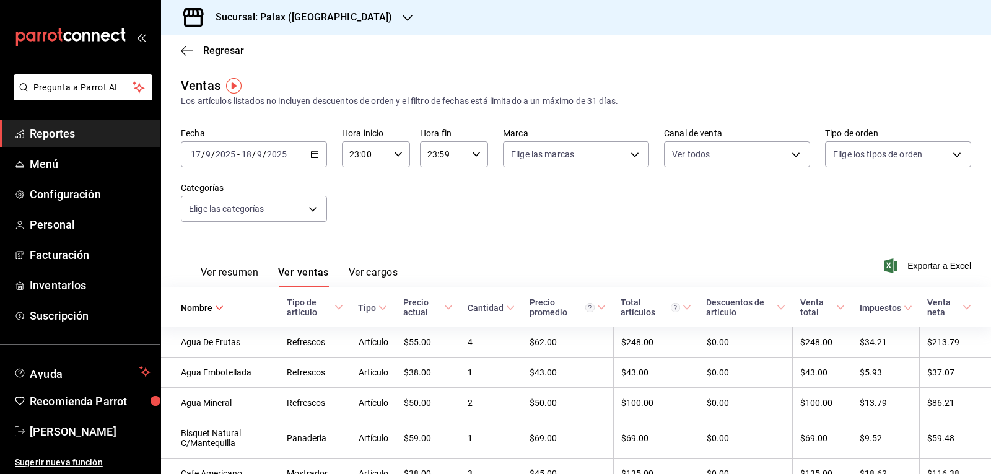
click at [244, 271] on button "Ver resumen" at bounding box center [230, 276] width 58 height 21
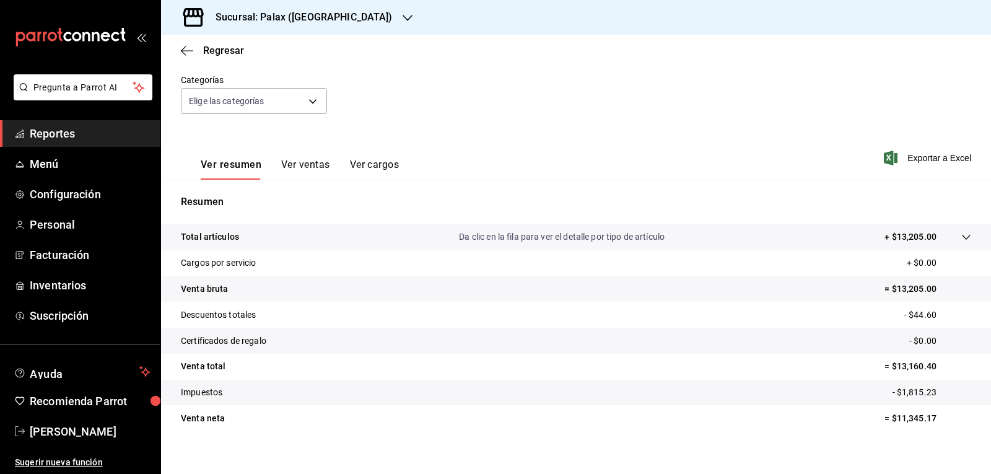
scroll to position [120, 0]
